Goal: Transaction & Acquisition: Subscribe to service/newsletter

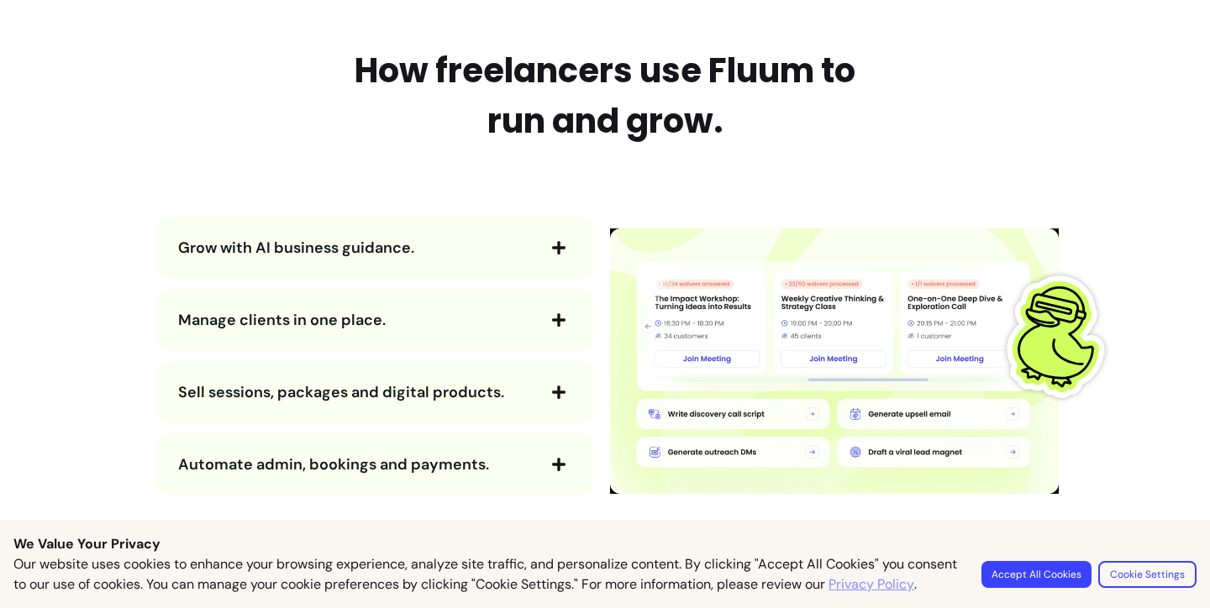
scroll to position [1770, 0]
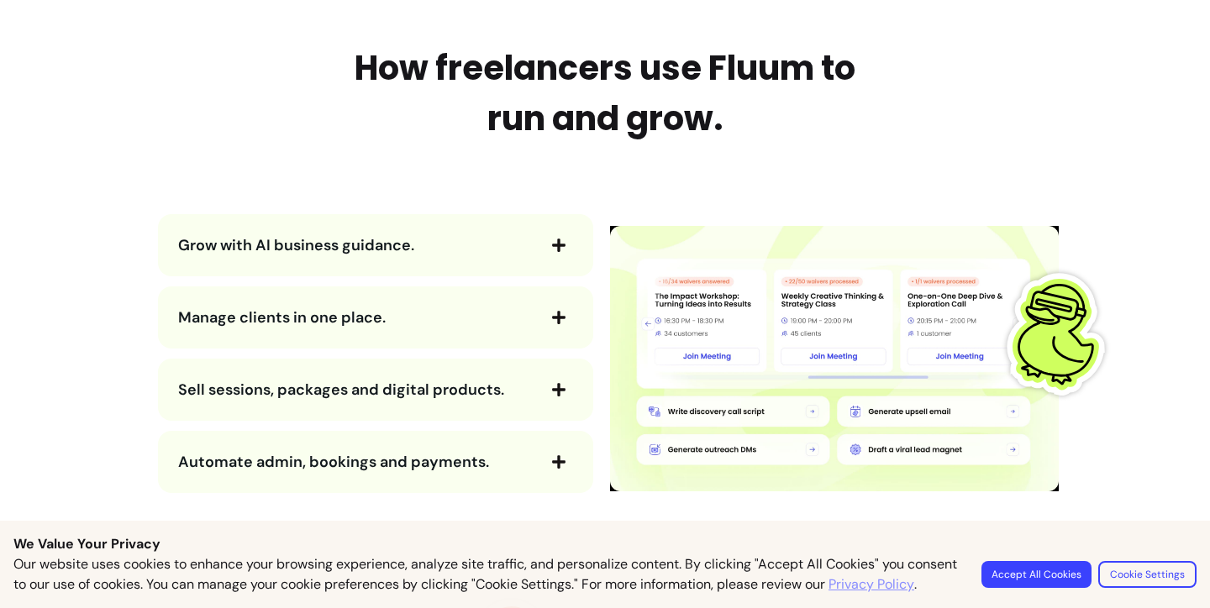
click at [475, 300] on div "Manage clients in one place." at bounding box center [375, 318] width 435 height 62
click at [463, 323] on span "Manage clients in one place." at bounding box center [356, 318] width 356 height 24
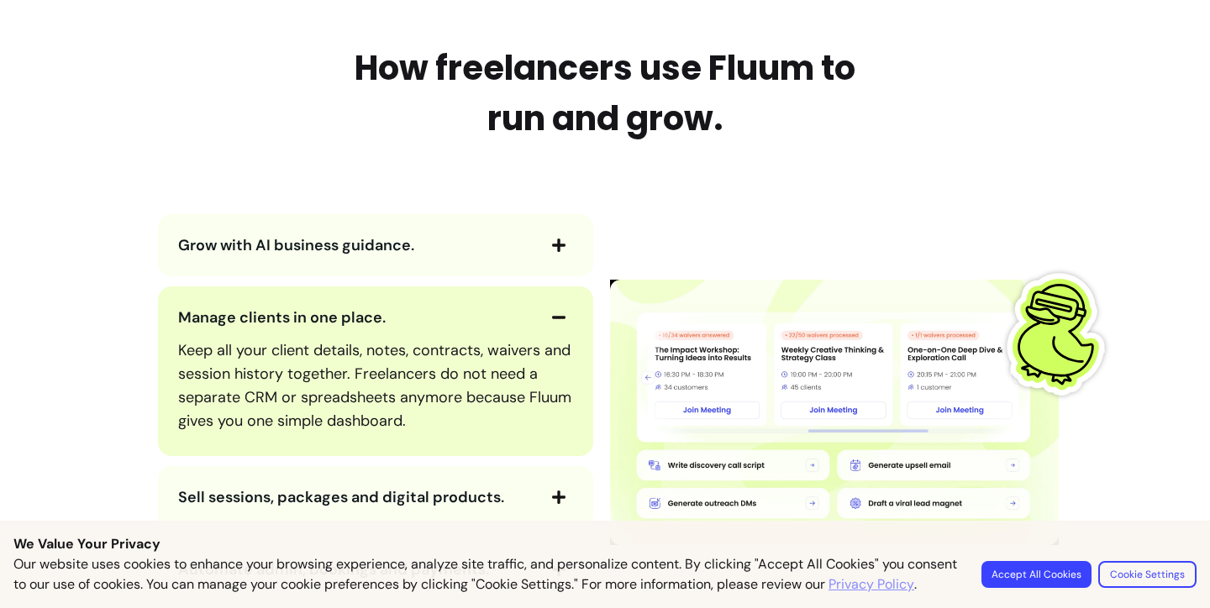
click at [444, 309] on span "Manage clients in one place." at bounding box center [356, 318] width 356 height 24
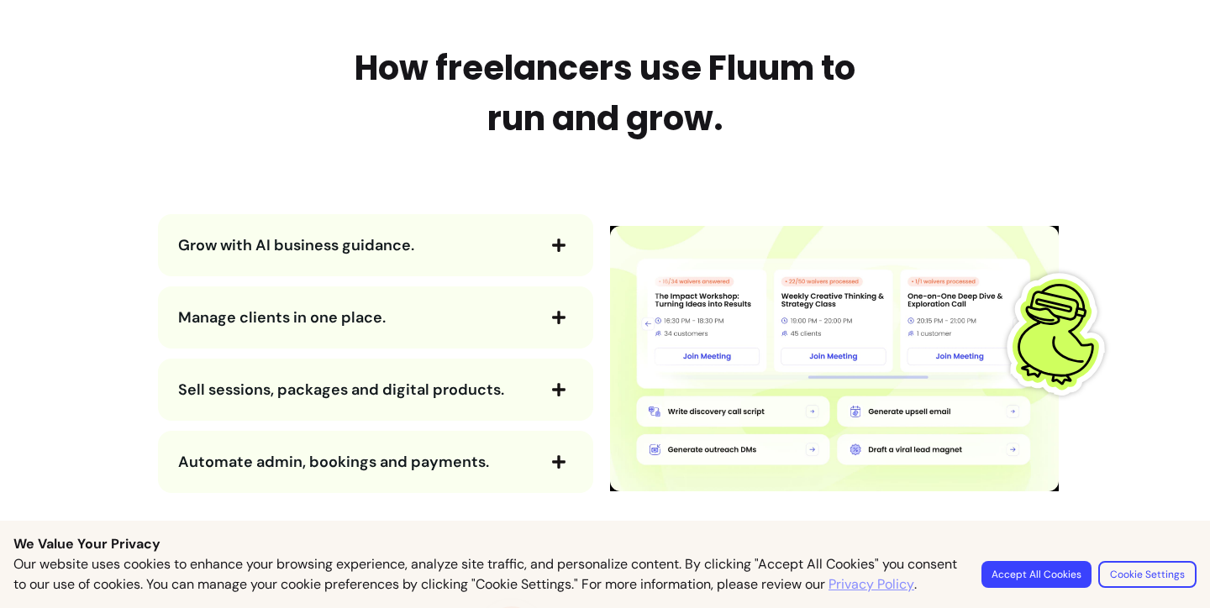
click at [442, 247] on span "Grow with AI business guidance." at bounding box center [356, 246] width 356 height 24
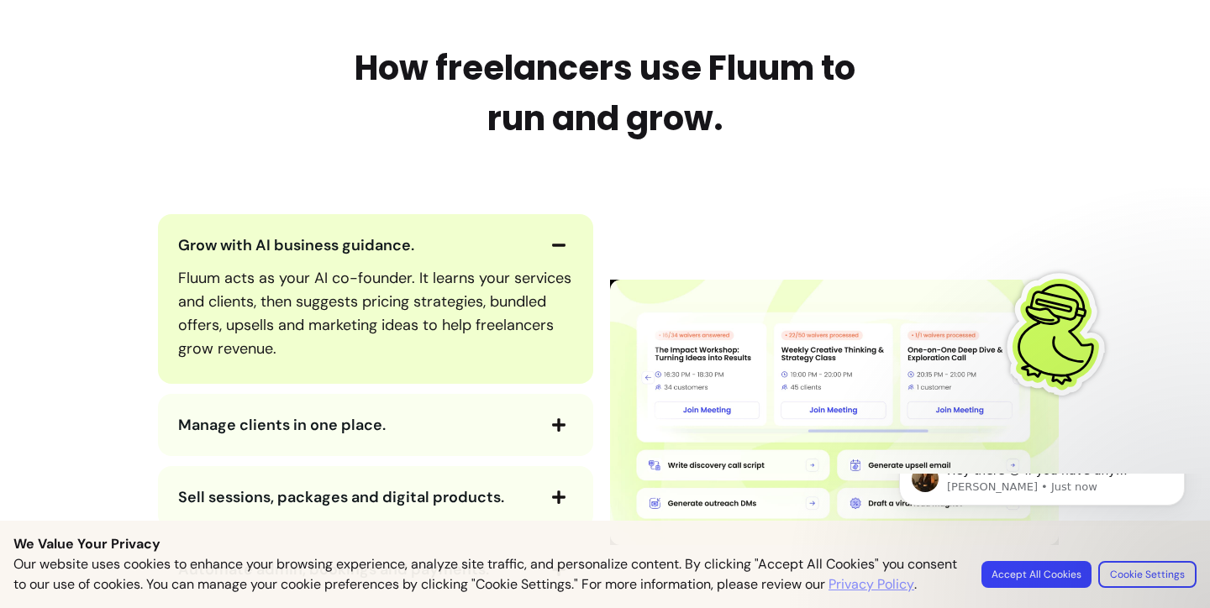
scroll to position [0, 0]
click at [441, 245] on span "Grow with AI business guidance." at bounding box center [356, 246] width 356 height 24
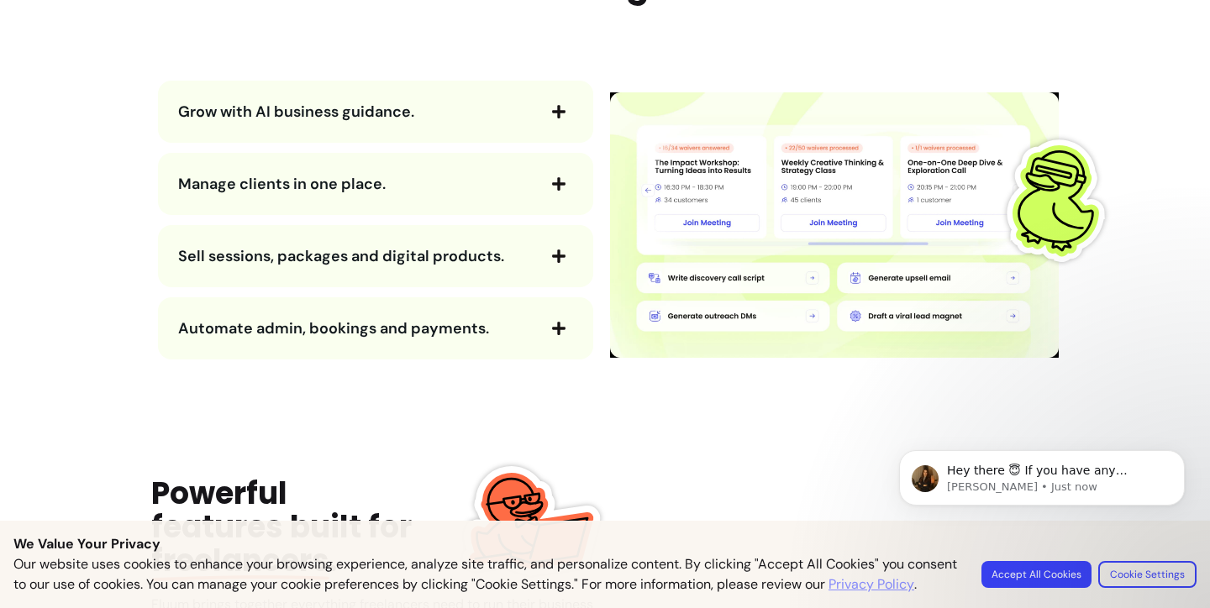
scroll to position [1941, 0]
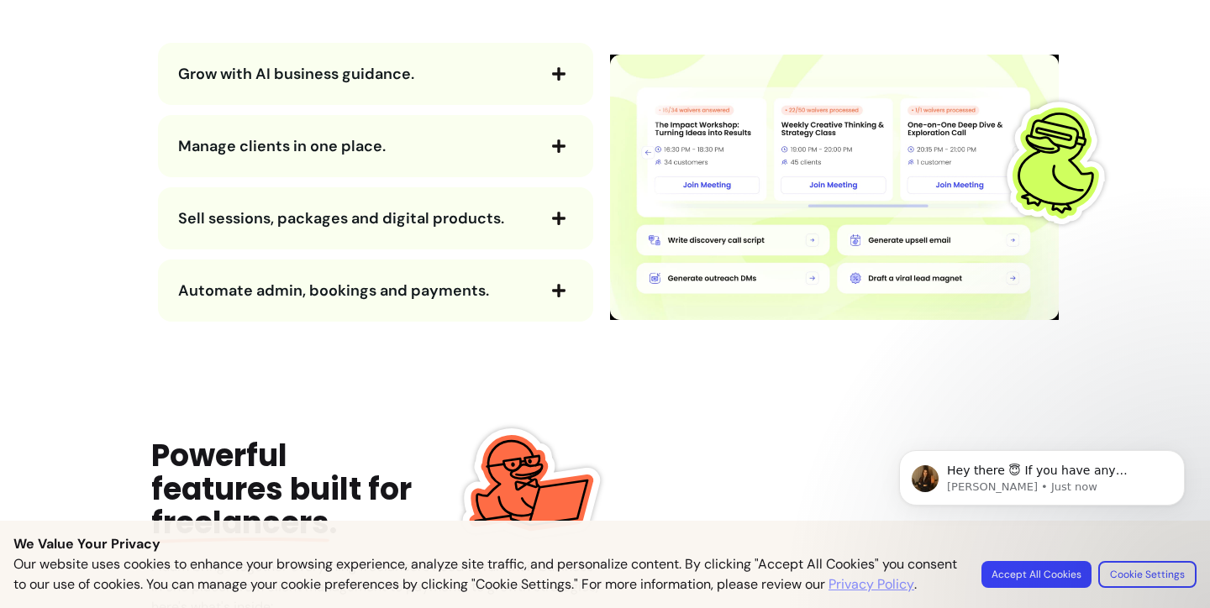
click at [433, 300] on span "Automate admin, bookings and payments." at bounding box center [333, 291] width 311 height 20
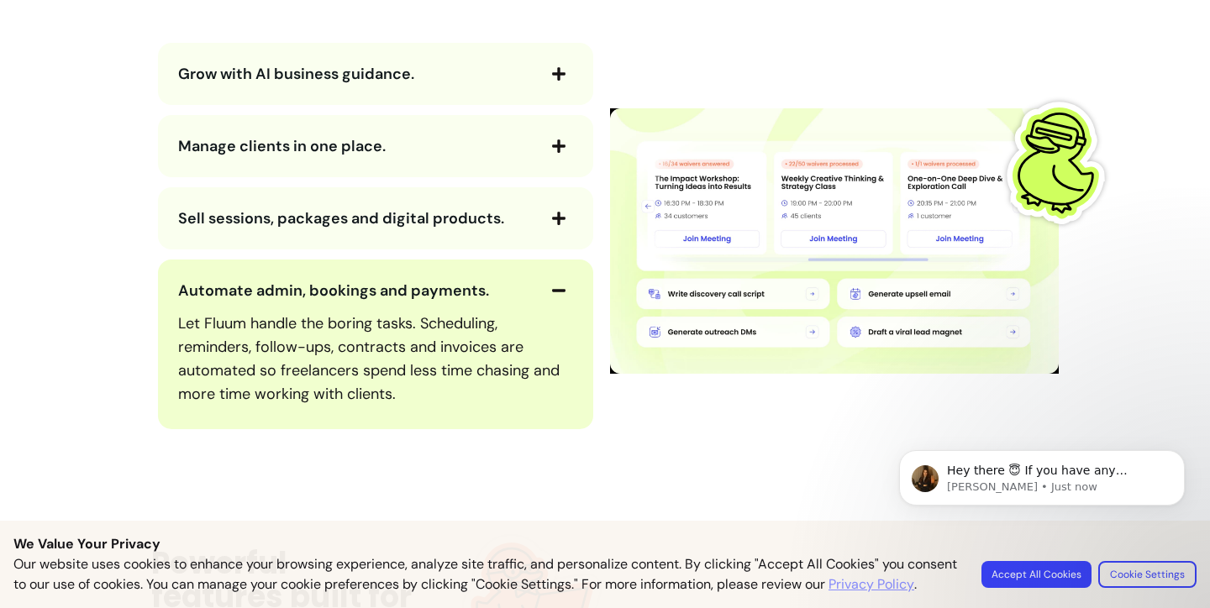
click at [434, 292] on span "Automate admin, bookings and payments." at bounding box center [333, 291] width 311 height 20
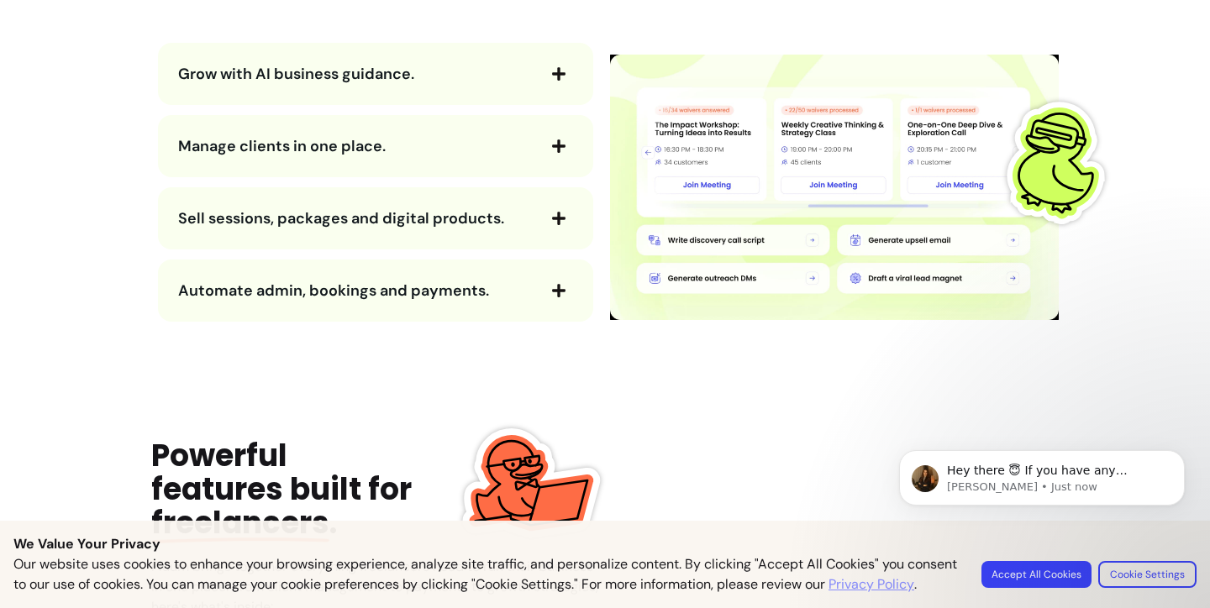
click at [439, 222] on span "Sell sessions, packages and digital products." at bounding box center [341, 218] width 326 height 20
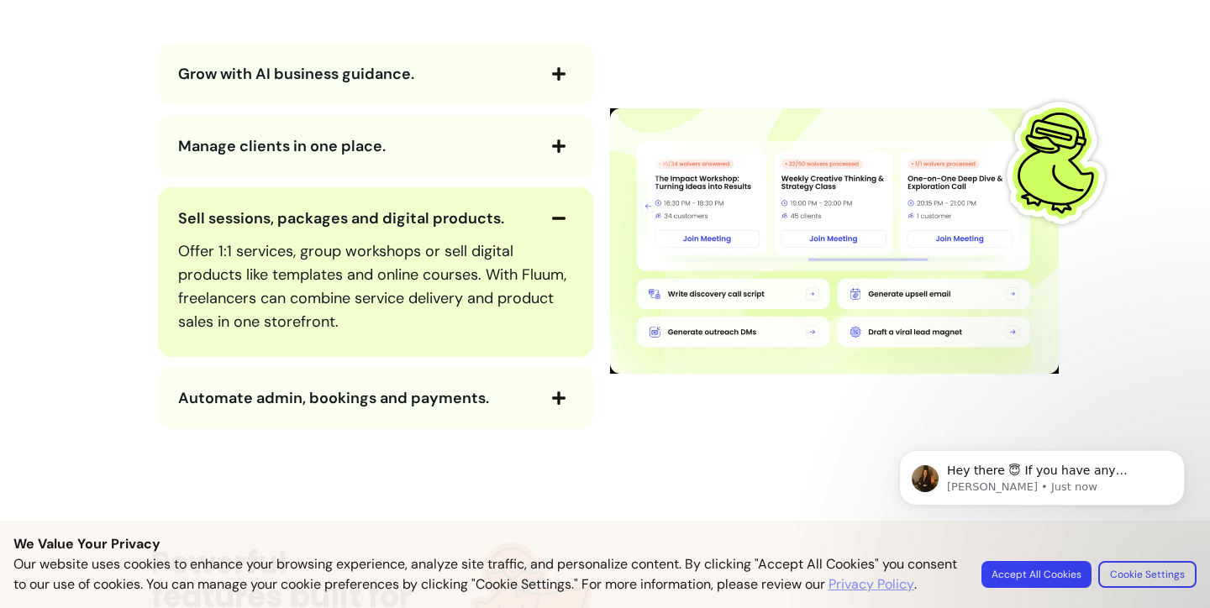
click at [439, 222] on span "Sell sessions, packages and digital products." at bounding box center [341, 218] width 326 height 20
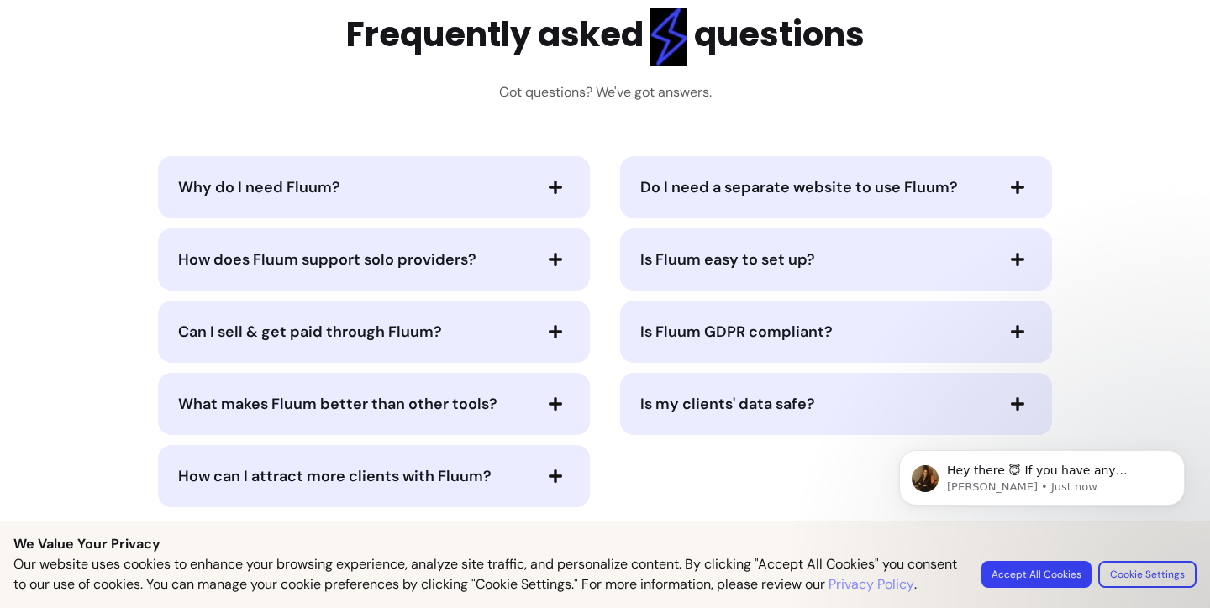
scroll to position [3340, 0]
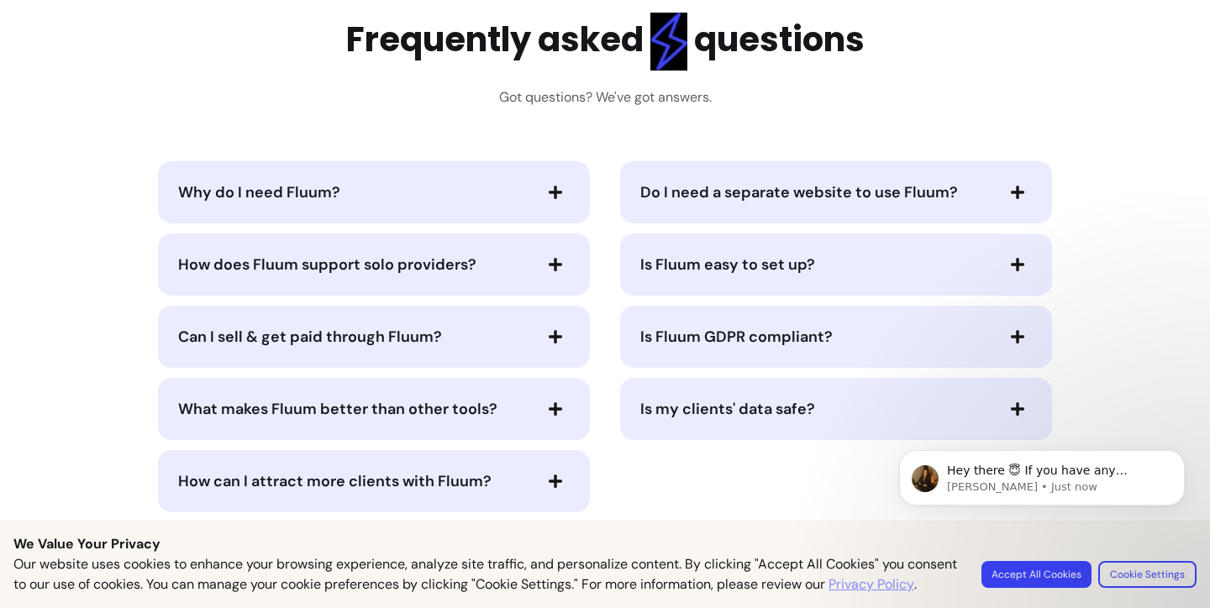
click at [561, 191] on icon "button" at bounding box center [555, 192] width 15 height 15
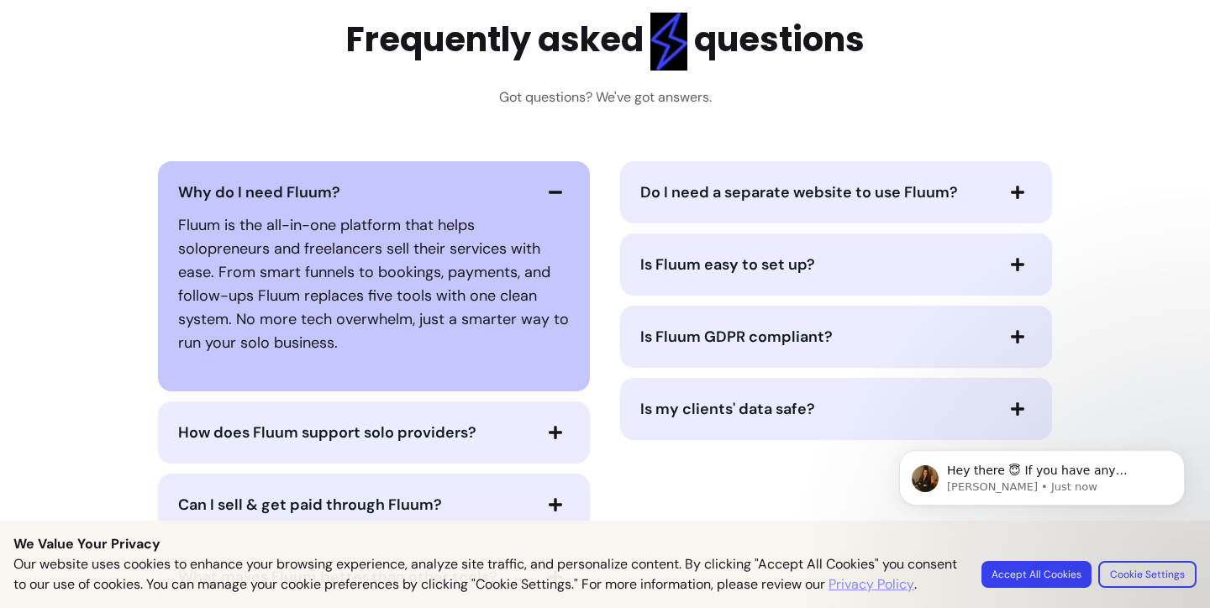
click at [553, 187] on icon "button" at bounding box center [555, 192] width 15 height 15
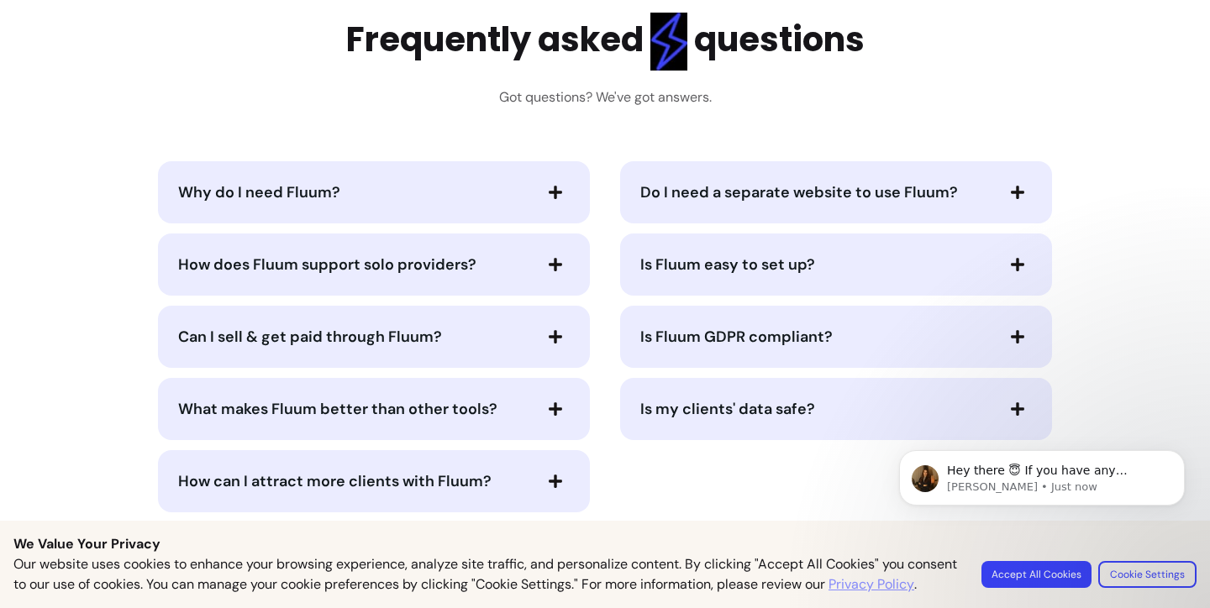
click at [549, 292] on div "How does Fluum support solo providers?" at bounding box center [374, 265] width 432 height 62
click at [552, 270] on icon "button" at bounding box center [555, 264] width 15 height 15
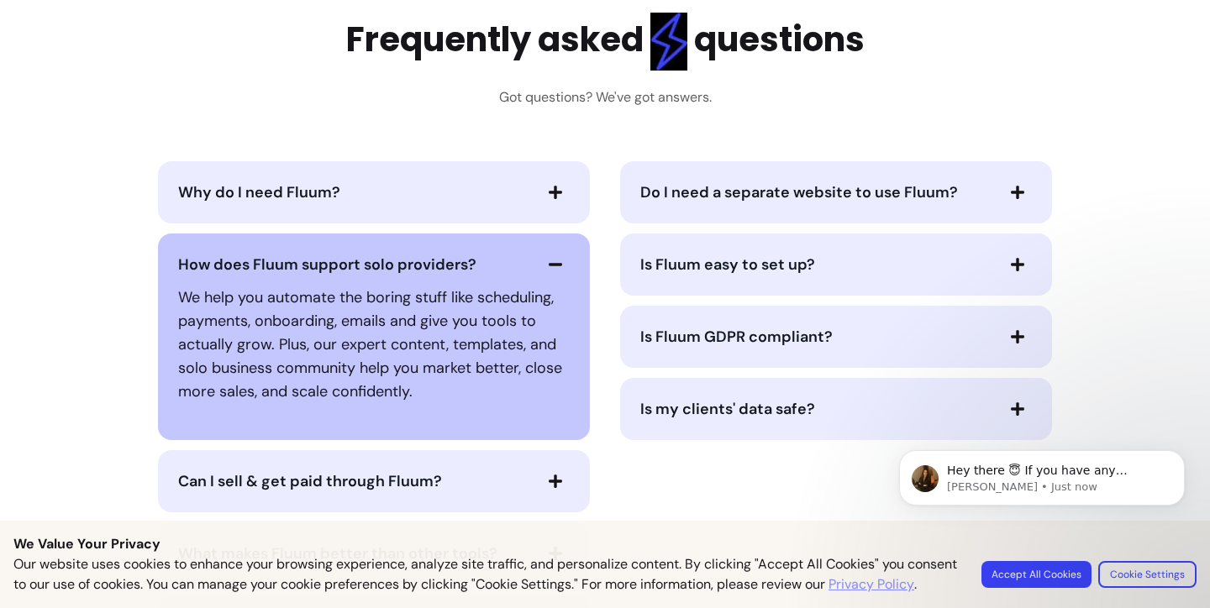
click at [555, 259] on icon "button" at bounding box center [555, 264] width 15 height 15
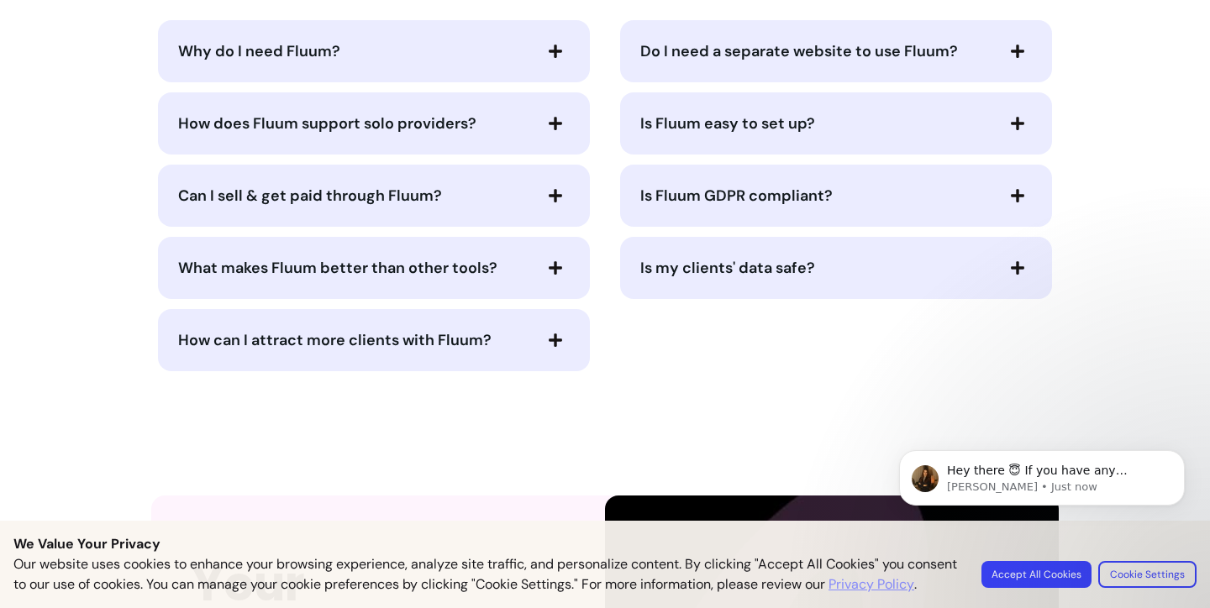
scroll to position [3482, 0]
click at [552, 213] on div "Can I sell & get paid through Fluum?" at bounding box center [374, 195] width 432 height 62
click at [555, 196] on icon "button" at bounding box center [555, 194] width 13 height 13
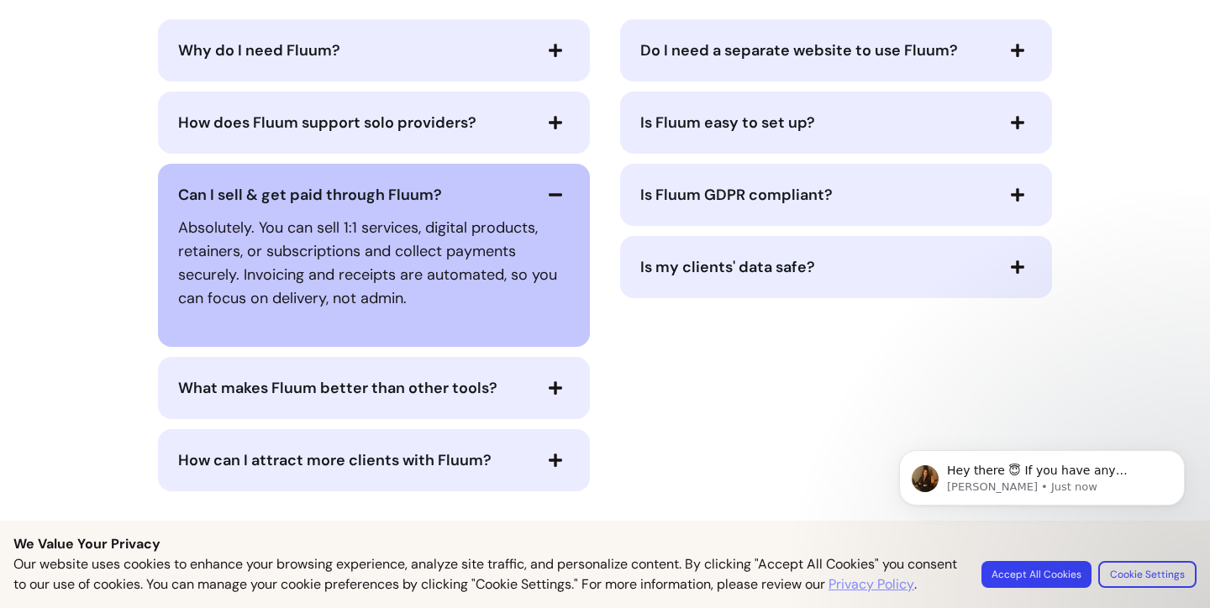
click at [555, 196] on icon "button" at bounding box center [555, 194] width 13 height 3
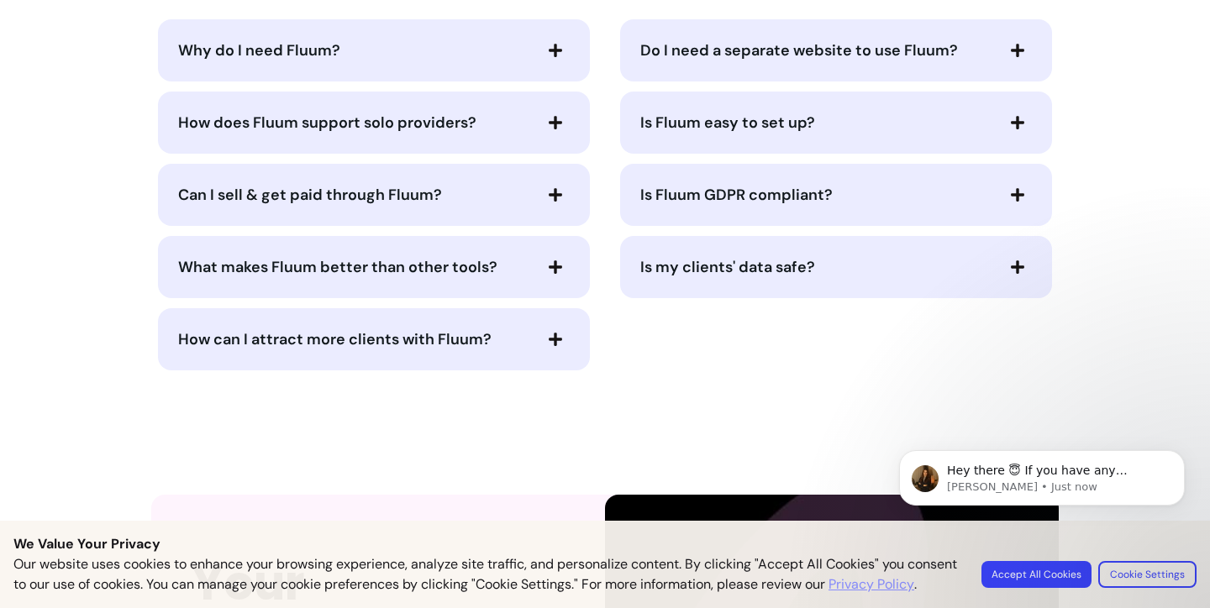
click at [667, 203] on span "Is Fluum GDPR compliant?" at bounding box center [736, 195] width 192 height 20
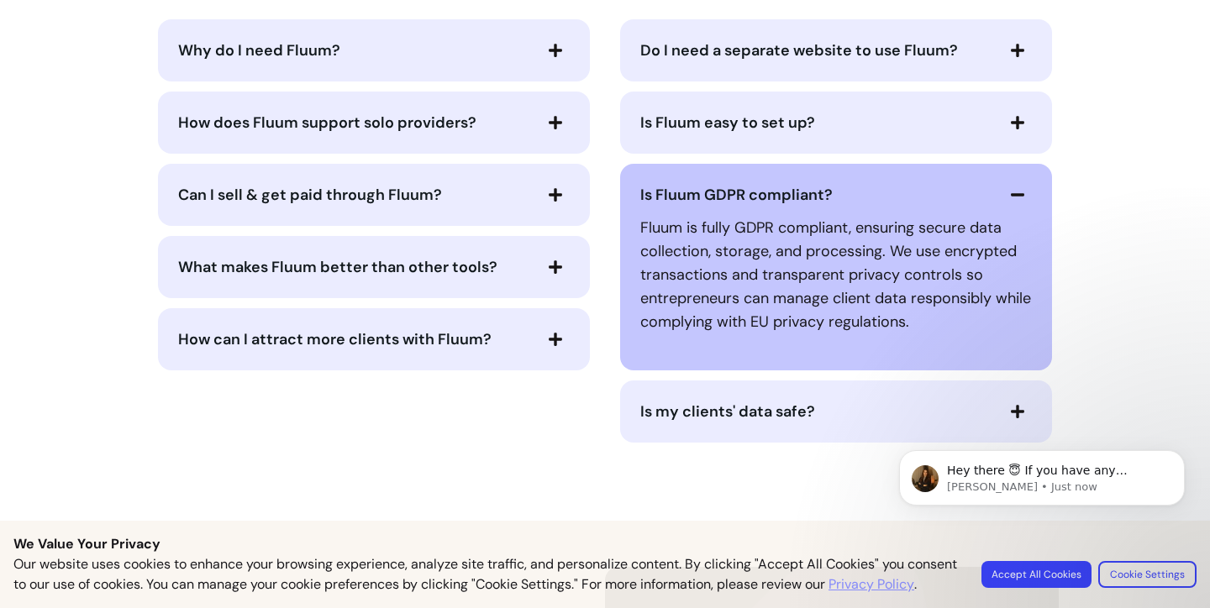
click at [665, 202] on span "Is Fluum GDPR compliant?" at bounding box center [736, 195] width 192 height 20
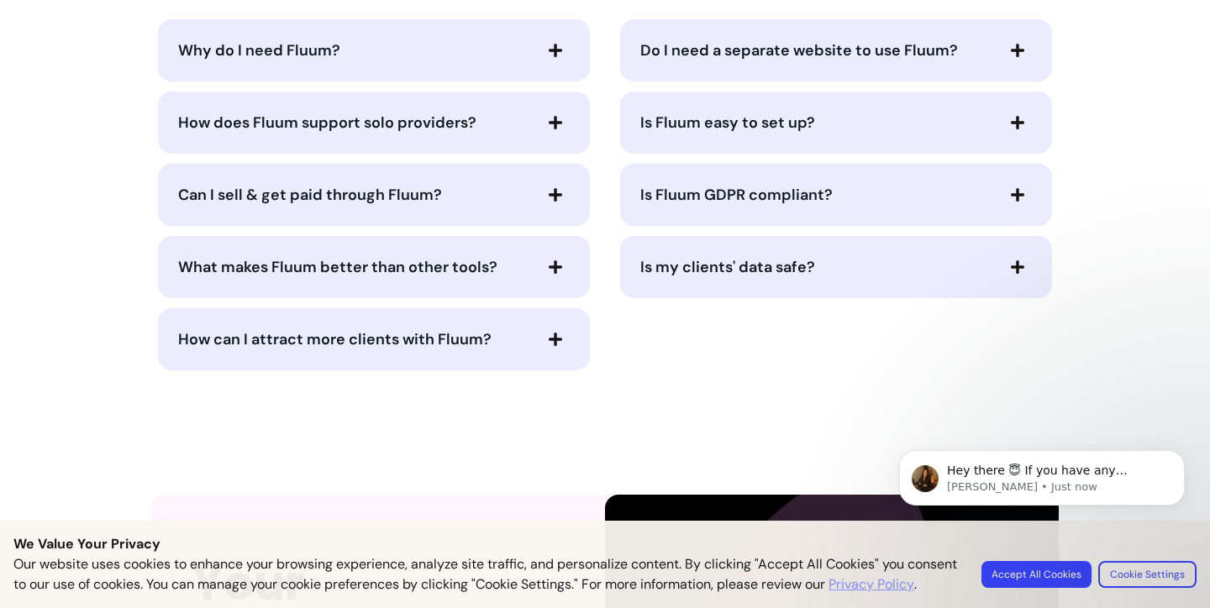
click at [682, 138] on div "Is Fluum easy to set up?" at bounding box center [836, 123] width 432 height 62
click at [729, 54] on span "Do I need a separate website to use Fluum?" at bounding box center [799, 50] width 318 height 20
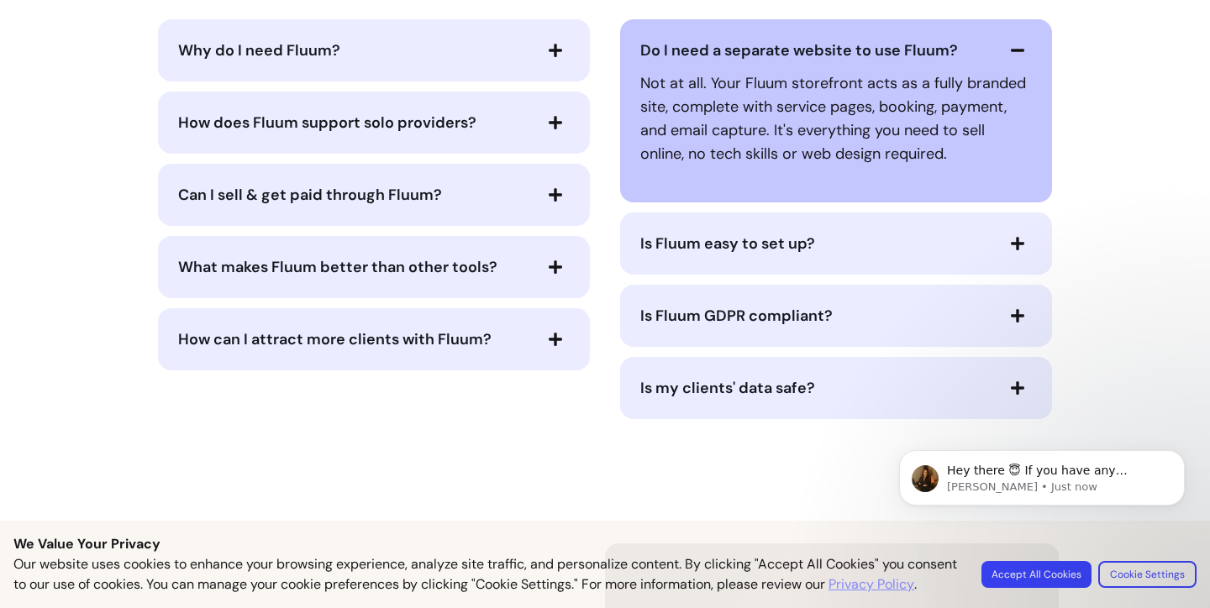
click at [724, 51] on span "Do I need a separate website to use Fluum?" at bounding box center [799, 50] width 318 height 20
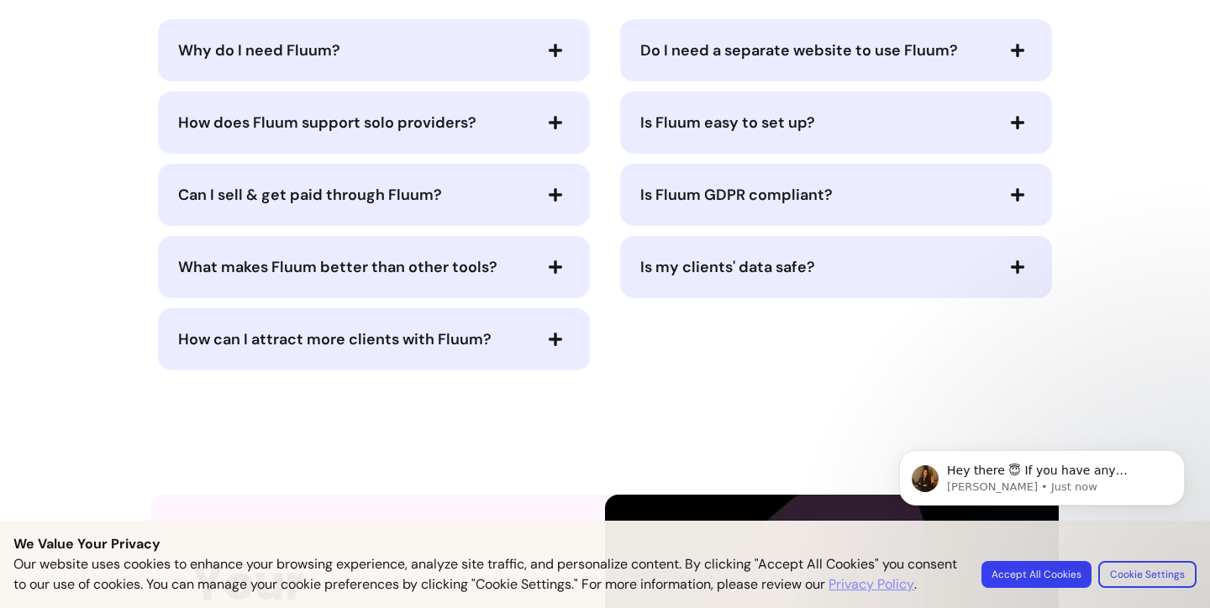
click at [504, 325] on button "How can I attract more clients with Fluum?" at bounding box center [374, 339] width 392 height 29
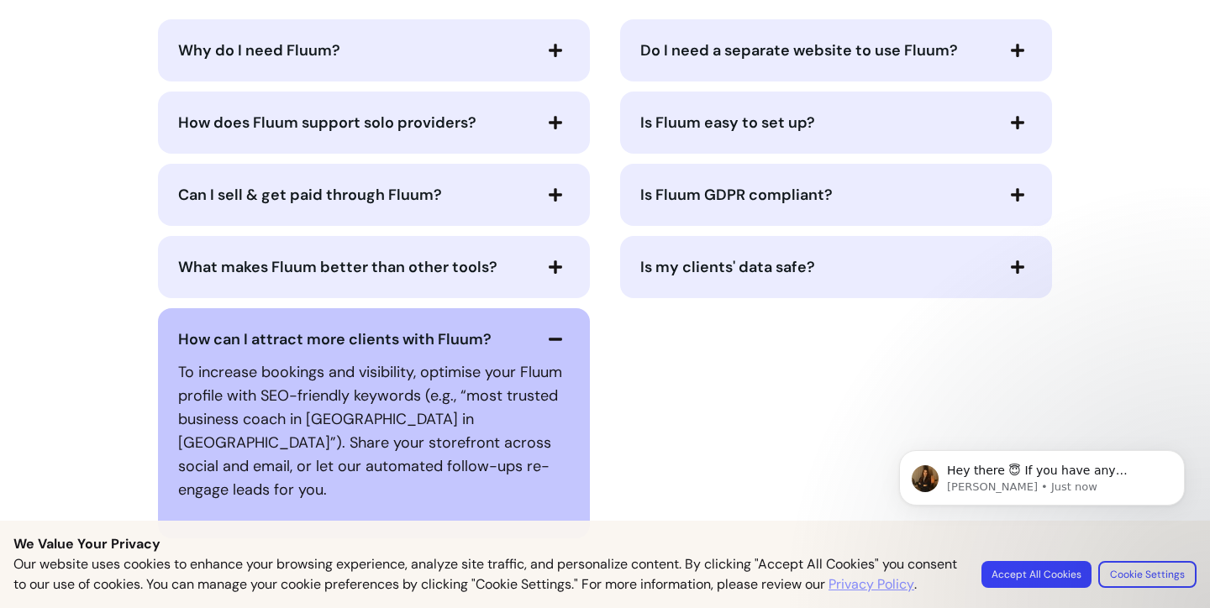
click at [508, 331] on span "How can I attract more clients with Fluum?" at bounding box center [354, 340] width 353 height 24
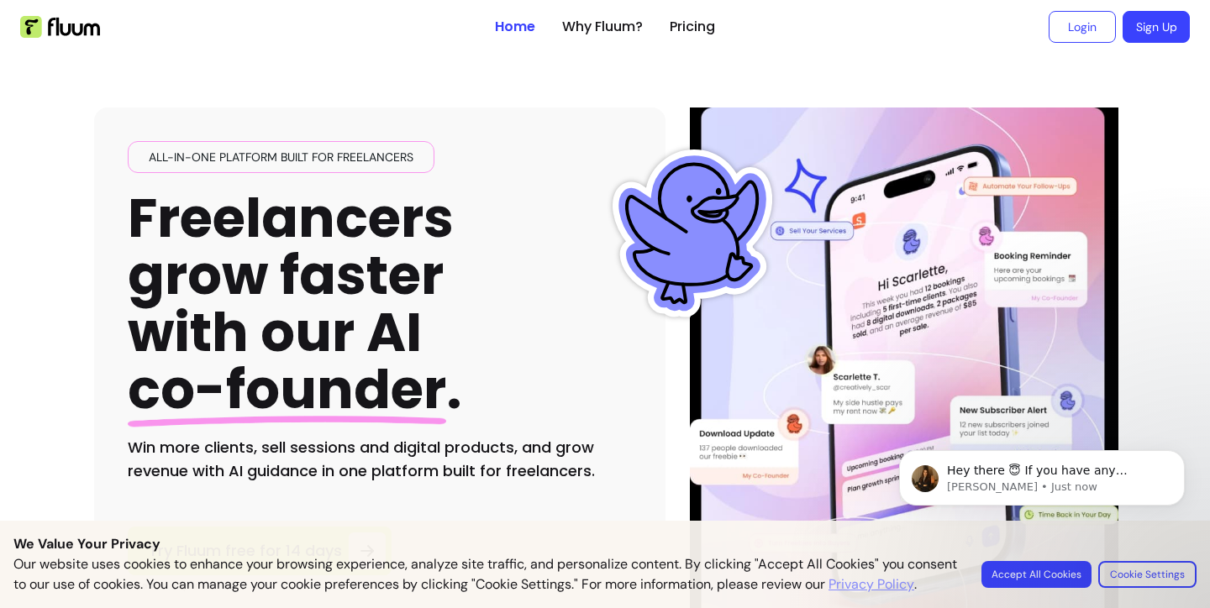
scroll to position [0, 0]
click at [1067, 567] on body "Hey there 😇 If you have any question about what you can do with Fluum, I'm here…" at bounding box center [1042, 507] width 323 height 171
click at [1152, 561] on body "Hey there 😇 If you have any question about what you can do with Fluum, I'm here…" at bounding box center [1042, 507] width 323 height 171
click at [1051, 560] on body "Hey there 😇 If you have any question about what you can do with Fluum, I'm here…" at bounding box center [1042, 507] width 323 height 171
click at [1182, 460] on icon "Dismiss notification" at bounding box center [1180, 454] width 9 height 9
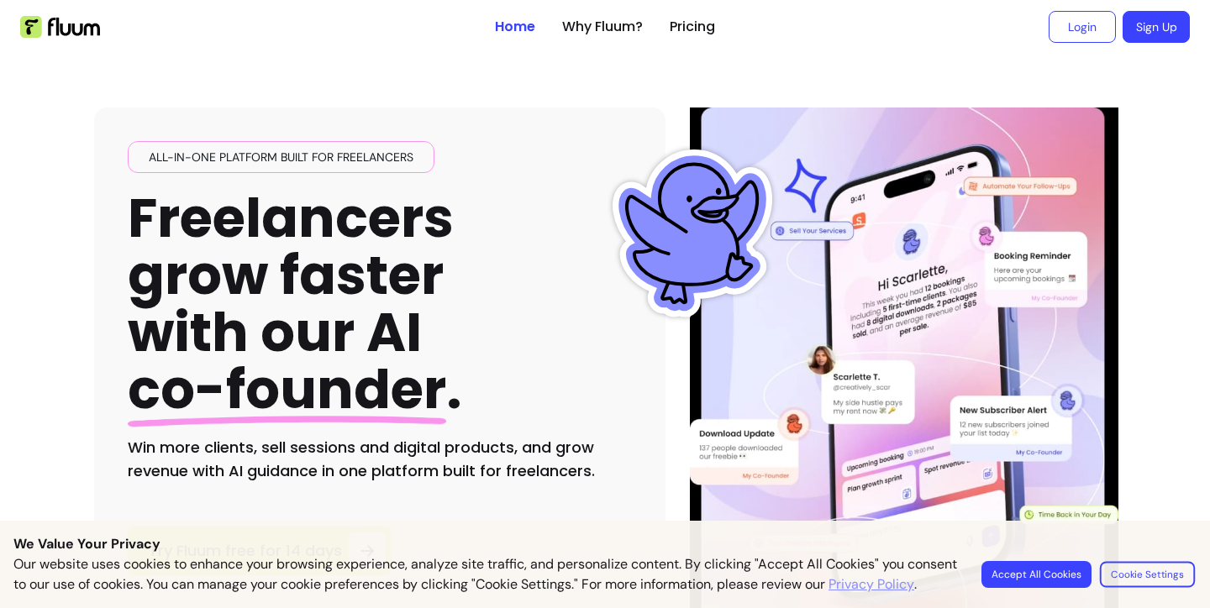
click at [1160, 572] on button "Cookie Settings" at bounding box center [1147, 574] width 95 height 26
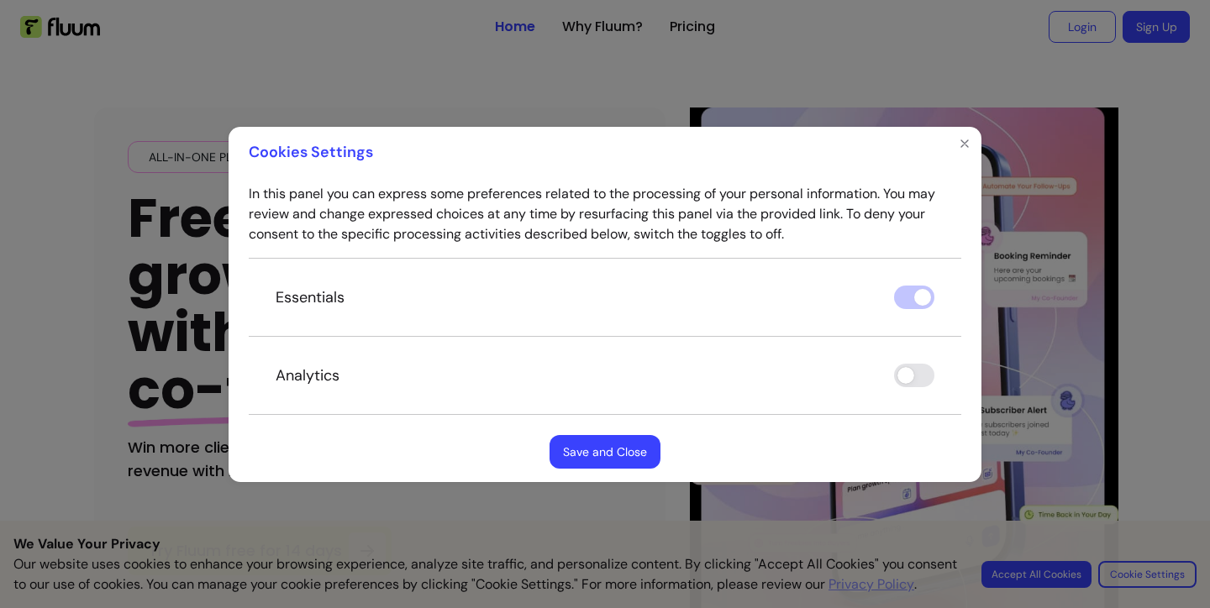
click at [629, 445] on button "Save and Close" at bounding box center [605, 452] width 111 height 34
